Goal: Subscribe to service/newsletter

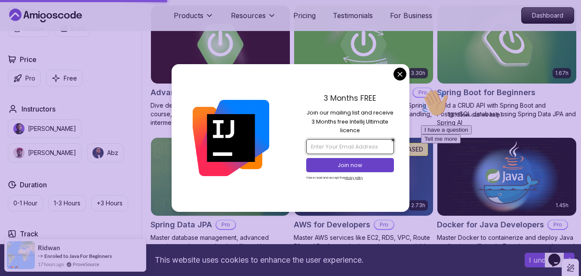
click at [335, 149] on input "email" at bounding box center [350, 146] width 88 height 15
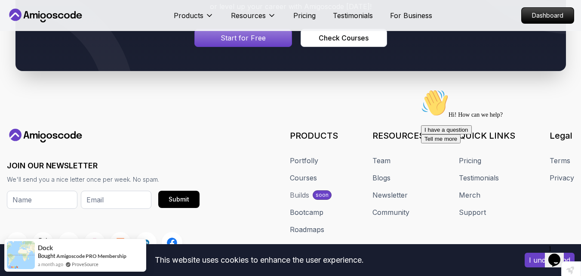
click at [268, 127] on footer "JOIN OUR NEWSLETTER We'll send you a nice letter once per week. No spam. Submit…" at bounding box center [290, 177] width 581 height 344
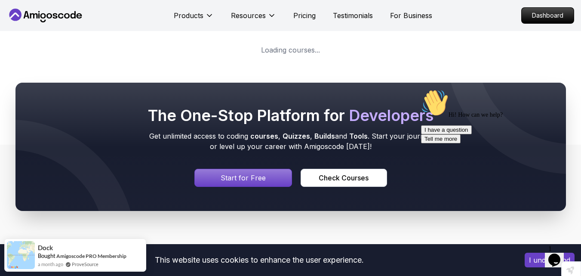
click at [555, 253] on icon "$i18n('chat', 'chat_widget')" at bounding box center [555, 259] width 12 height 13
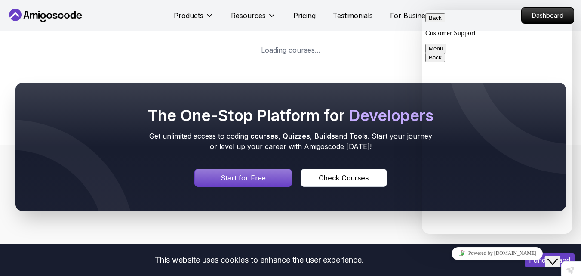
click at [447, 44] on button "Menu" at bounding box center [436, 48] width 21 height 9
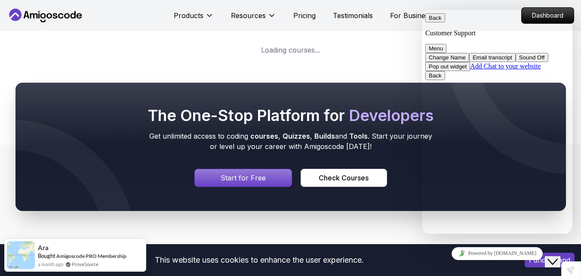
click at [553, 260] on button "Close Chat This icon closes the chat window." at bounding box center [552, 261] width 15 height 11
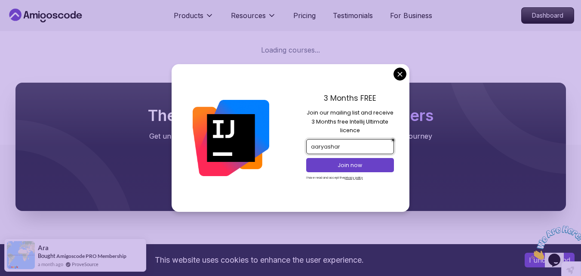
click at [353, 141] on input "aaryashar" at bounding box center [350, 146] width 88 height 15
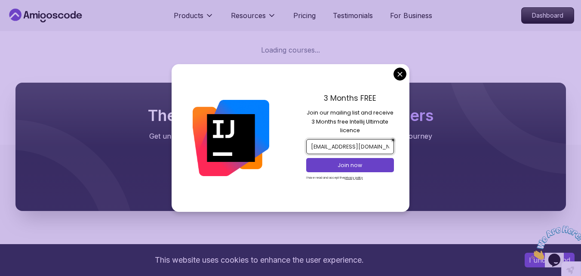
scroll to position [0, 3]
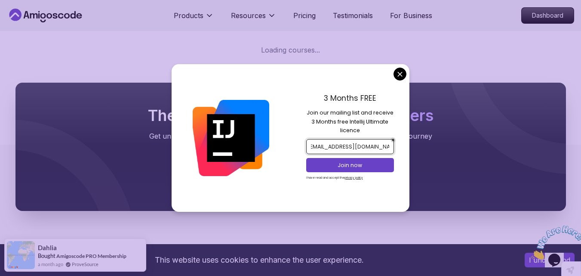
type input "aaryasharma0401@gmail.com"
click at [347, 162] on p "Join now" at bounding box center [350, 165] width 71 height 8
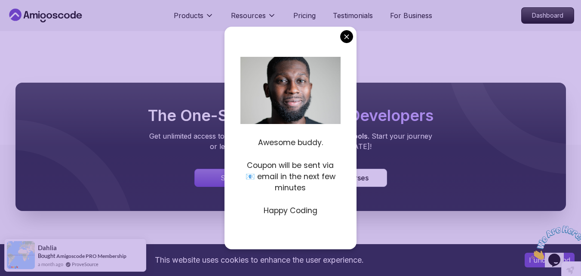
click at [347, 36] on body "Highlight an image Highlight Ask AI Turn off Delete Important Important Importa…" at bounding box center [290, 244] width 581 height 488
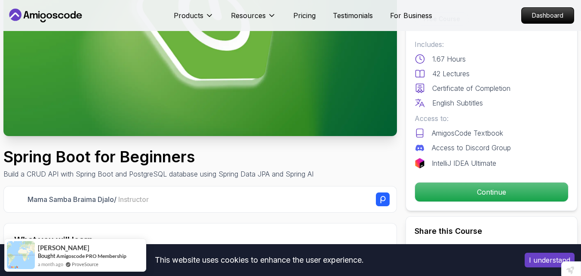
scroll to position [139, 0]
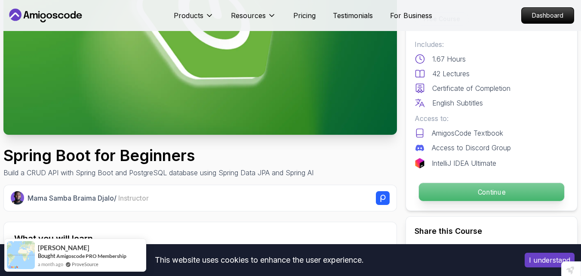
click at [447, 187] on p "Continue" at bounding box center [491, 192] width 145 height 18
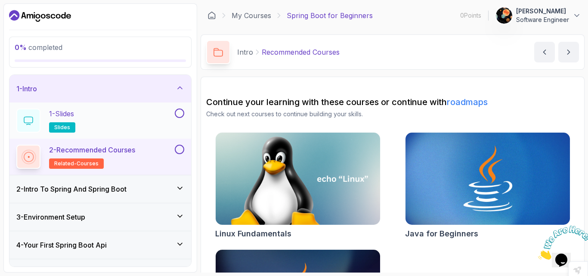
click at [183, 108] on div "1 - Slides slides" at bounding box center [100, 120] width 182 height 36
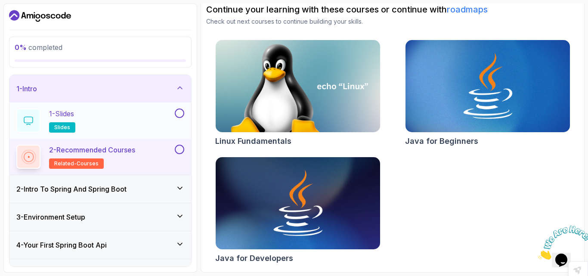
click at [71, 110] on p "1 - Slides" at bounding box center [61, 113] width 25 height 10
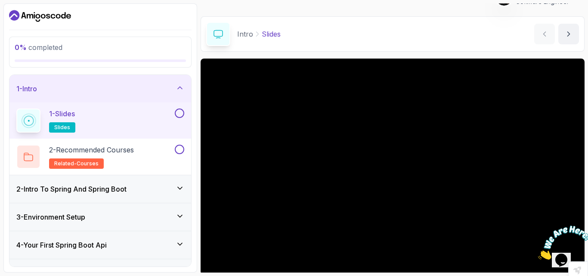
scroll to position [80, 0]
